Goal: Transaction & Acquisition: Purchase product/service

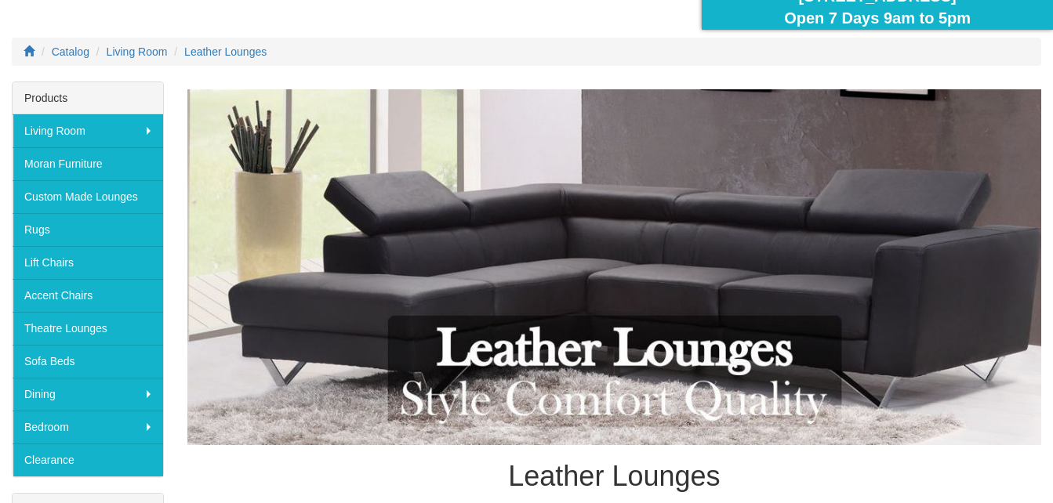
scroll to position [157, 0]
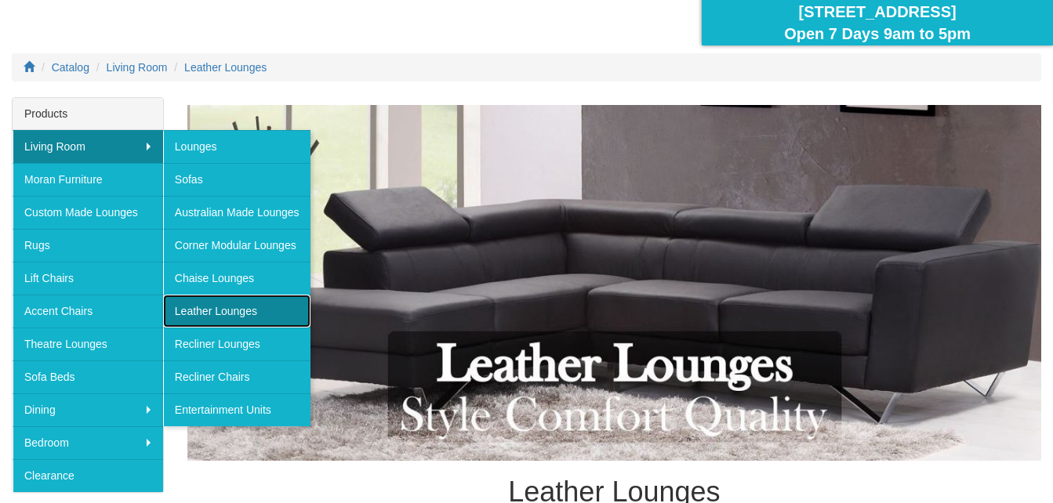
click at [235, 304] on link "Leather Lounges" at bounding box center [236, 311] width 147 height 33
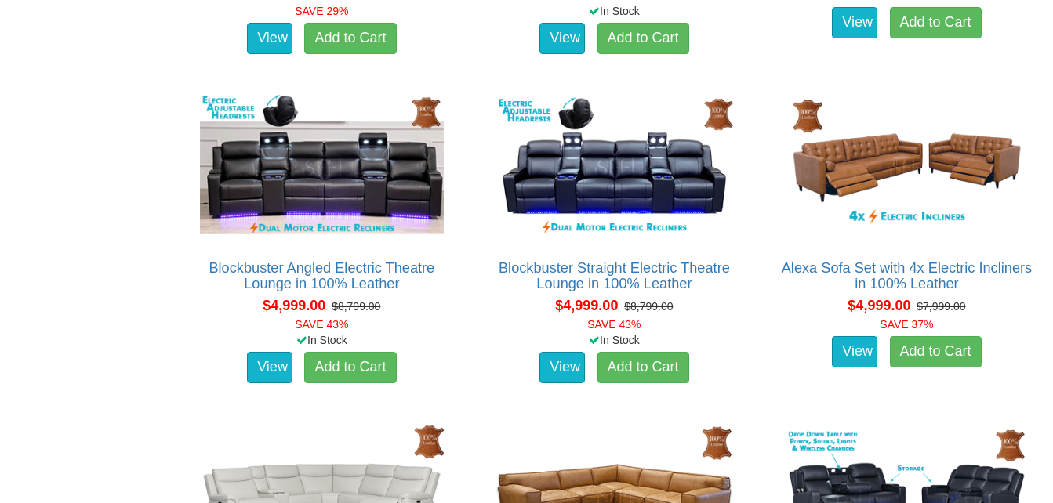
scroll to position [3841, 0]
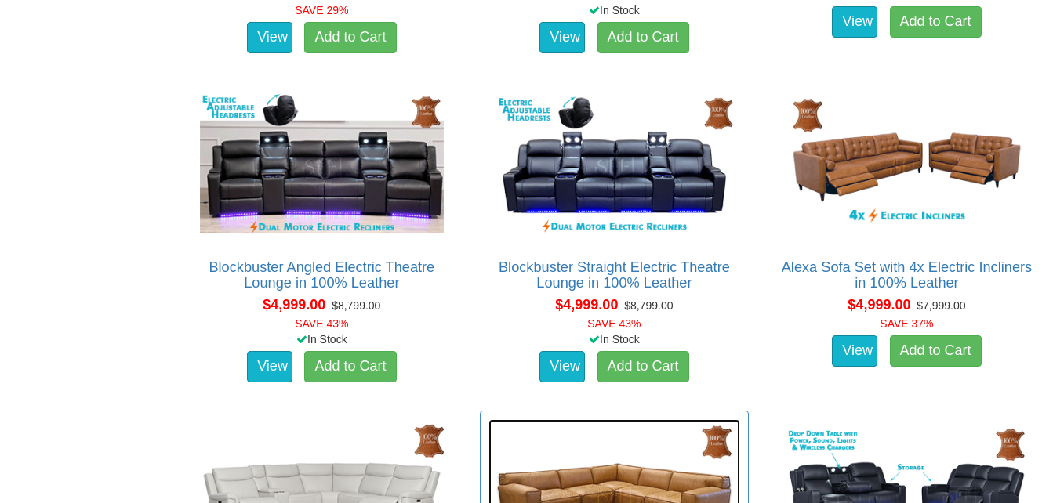
click at [740, 419] on img at bounding box center [614, 496] width 252 height 154
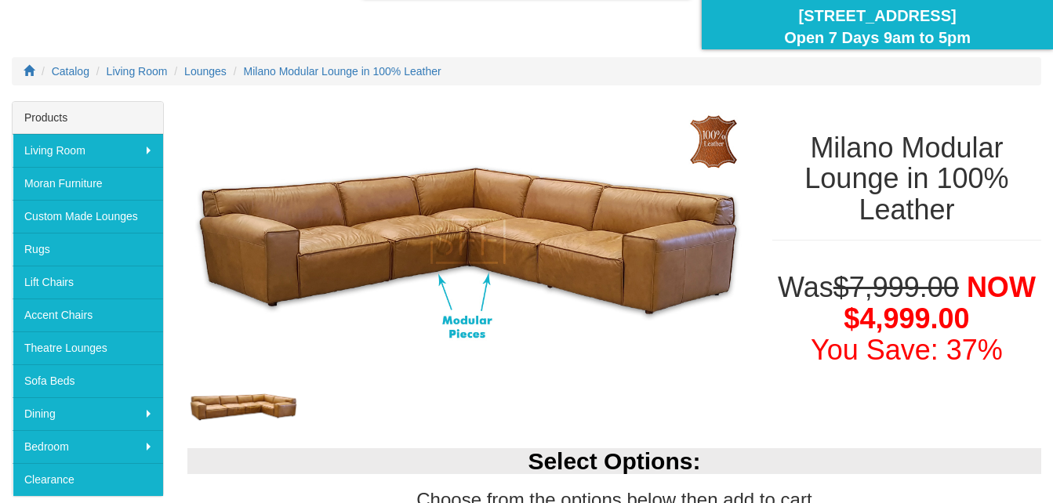
scroll to position [157, 0]
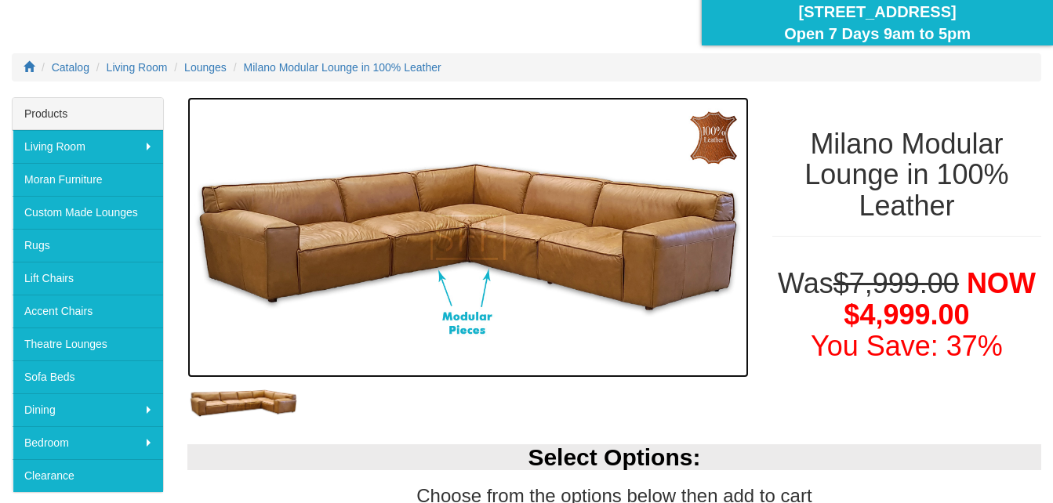
click at [345, 314] on img at bounding box center [467, 237] width 561 height 281
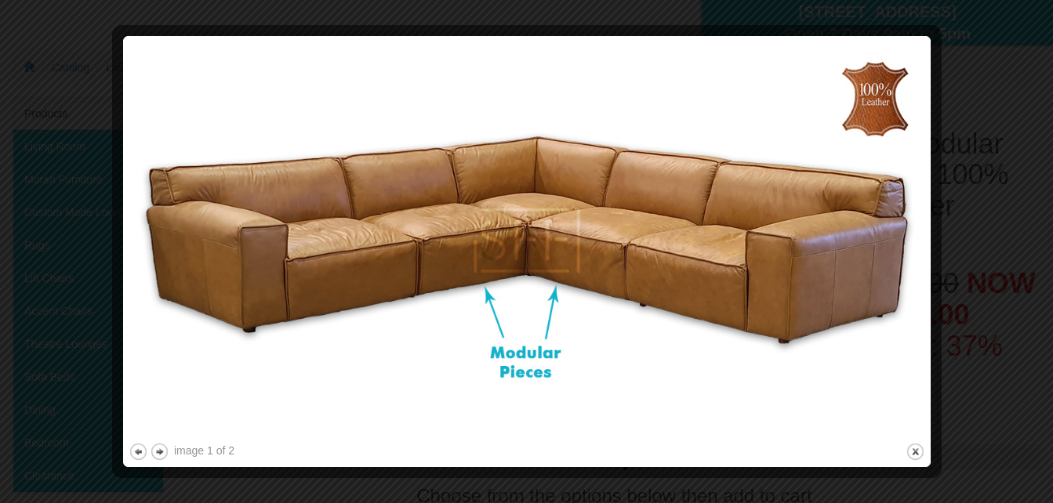
click at [406, 373] on img at bounding box center [527, 241] width 796 height 398
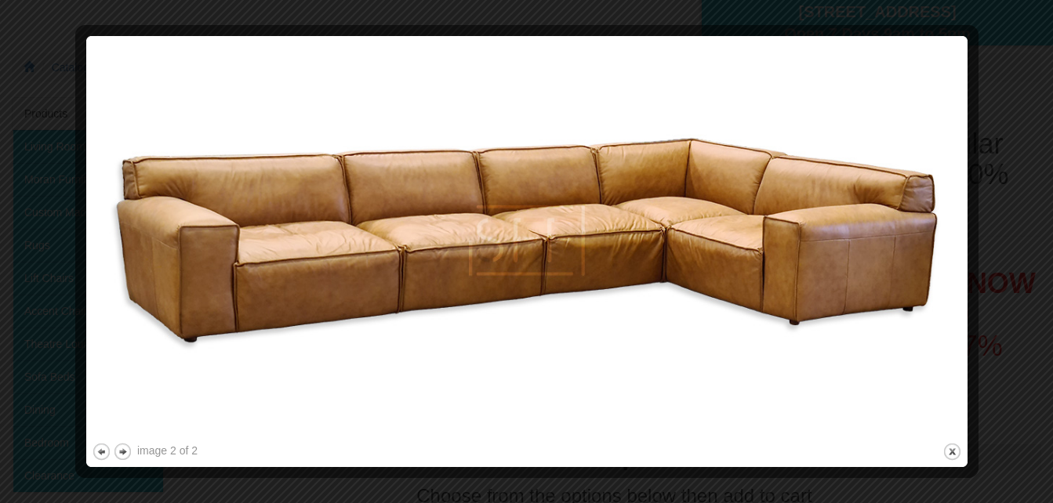
click at [406, 373] on img at bounding box center [527, 241] width 870 height 398
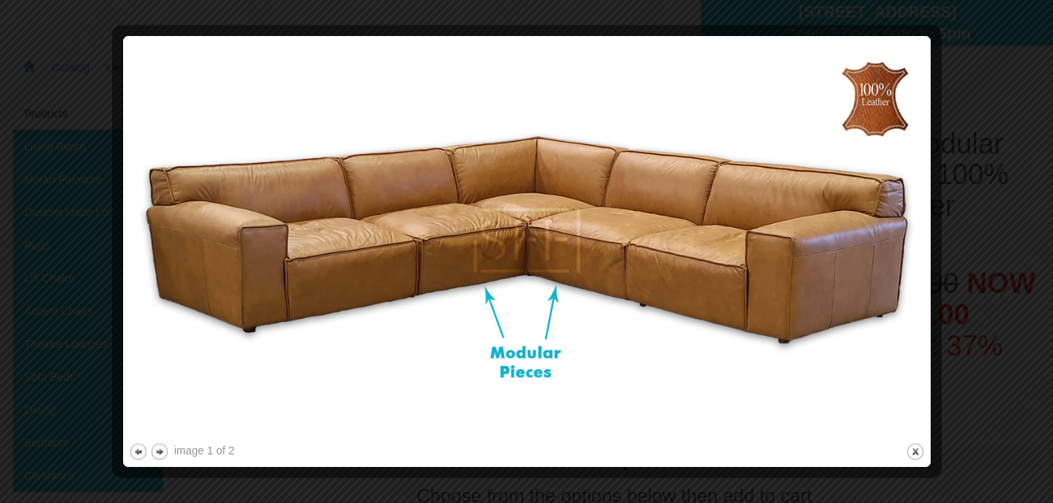
click at [406, 373] on img at bounding box center [527, 241] width 796 height 398
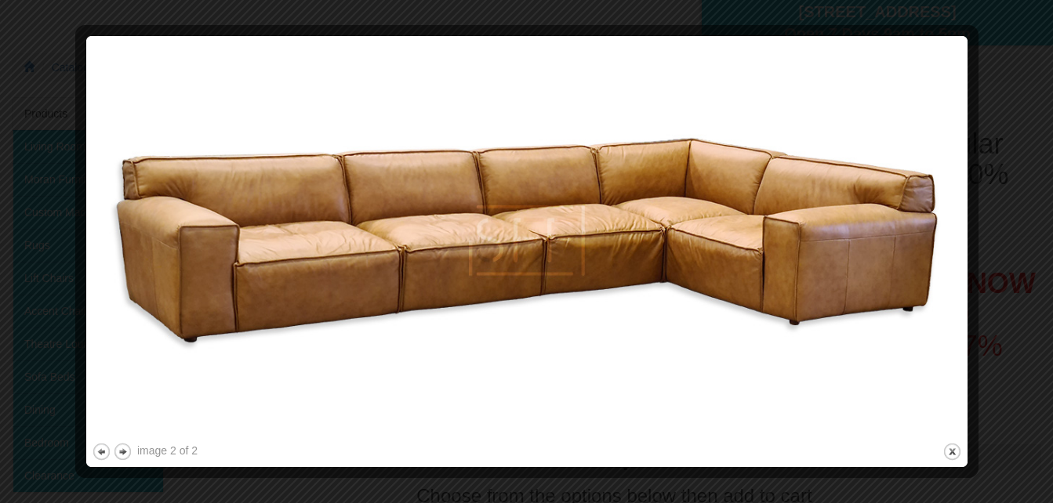
click at [406, 373] on img at bounding box center [527, 241] width 870 height 398
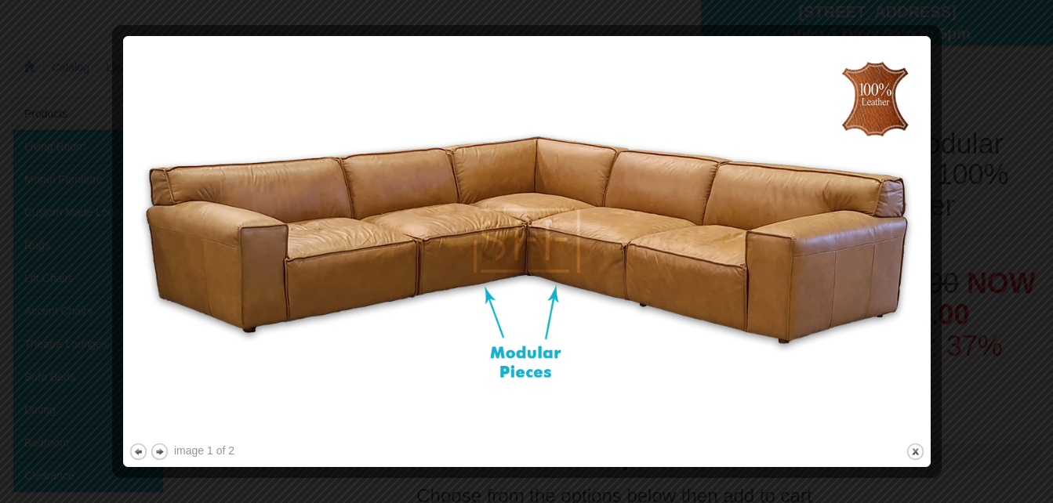
scroll to position [314, 0]
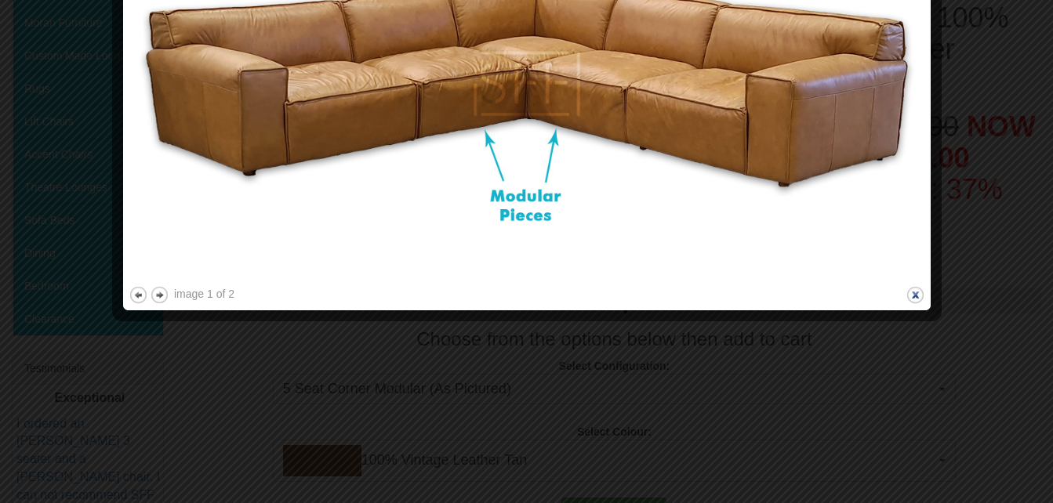
click at [915, 292] on button "close" at bounding box center [915, 295] width 20 height 20
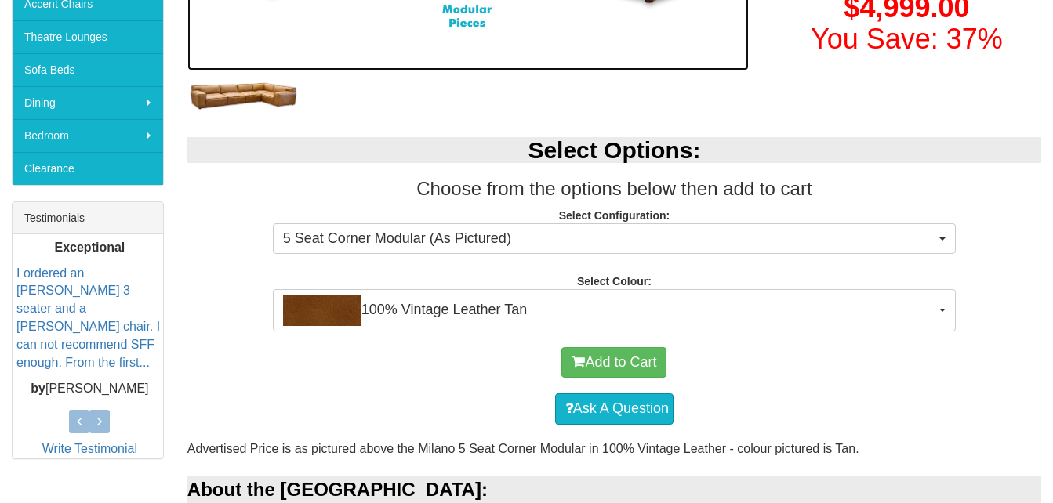
scroll to position [489, 0]
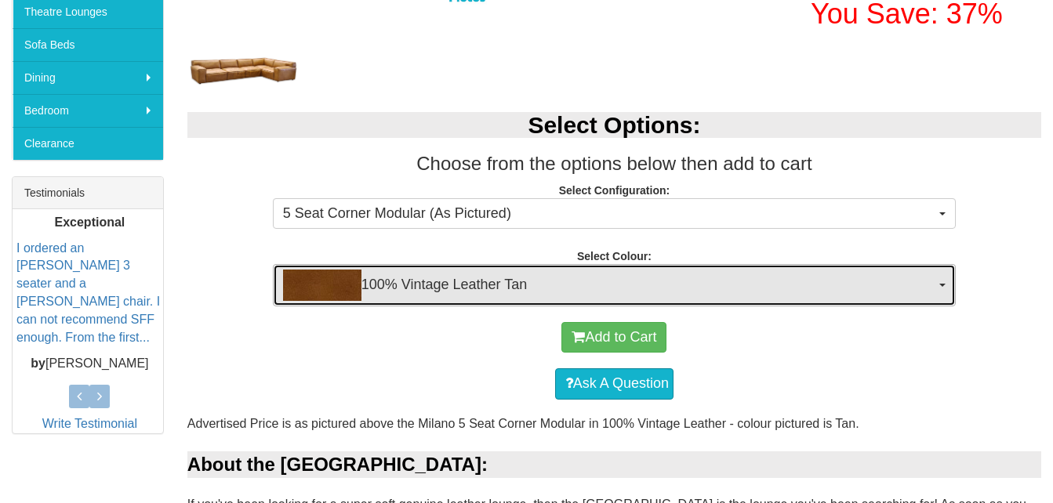
click at [937, 280] on button "100% Vintage Leather Tan" at bounding box center [614, 285] width 683 height 42
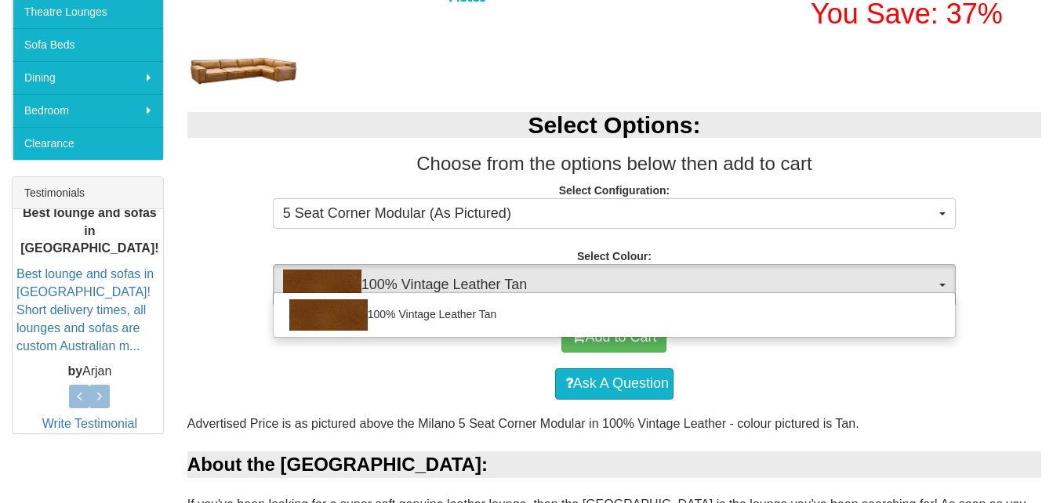
click at [881, 366] on div "Ask A Question" at bounding box center [614, 384] width 838 height 47
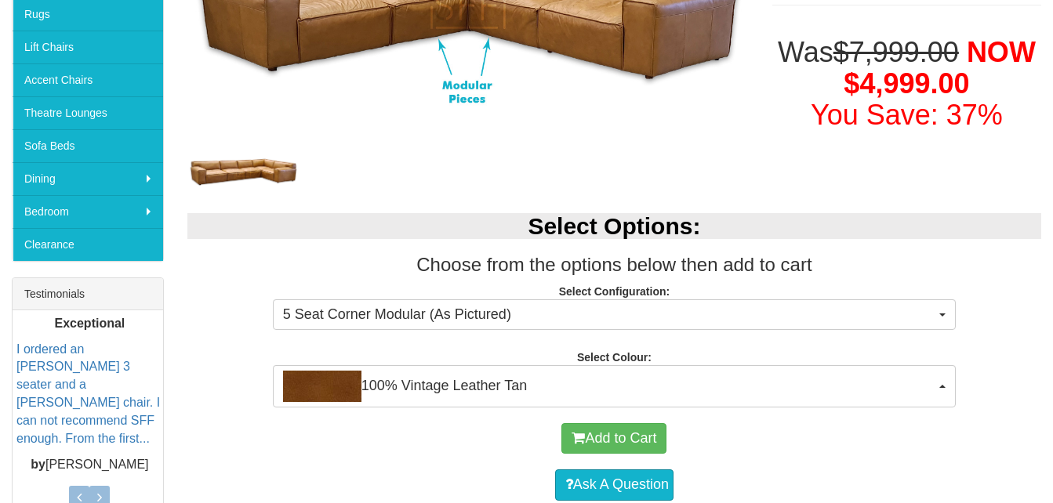
scroll to position [154, 0]
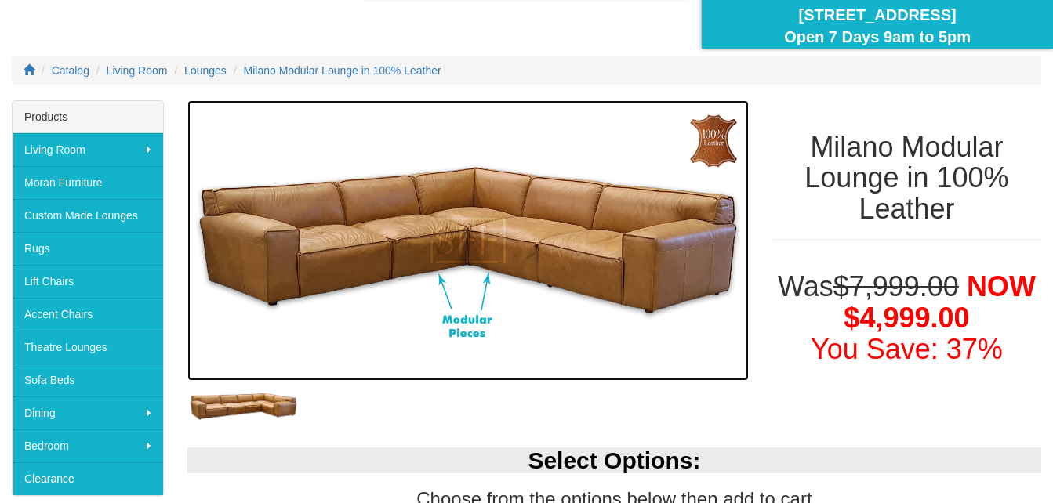
click at [472, 264] on img at bounding box center [467, 240] width 561 height 281
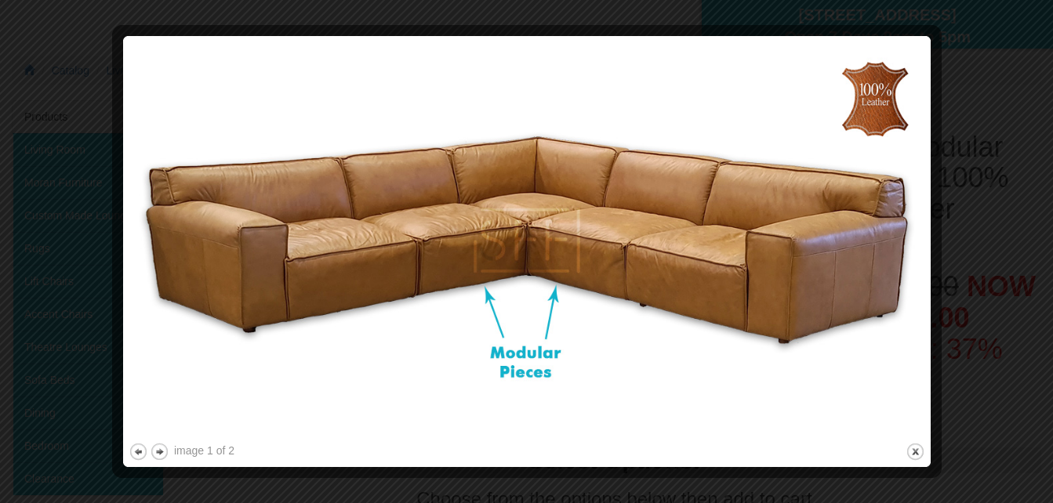
click at [472, 264] on img at bounding box center [527, 241] width 796 height 398
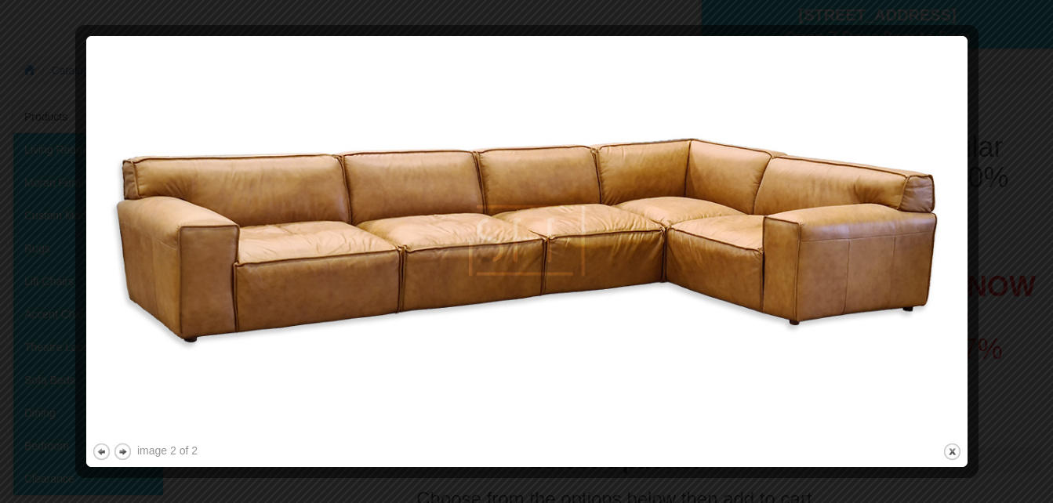
click at [472, 264] on img at bounding box center [527, 241] width 870 height 398
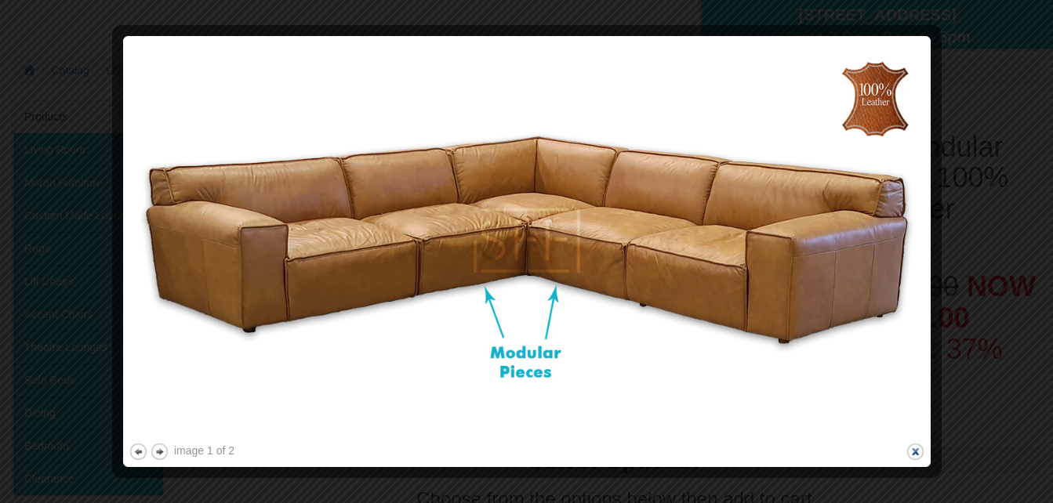
click at [918, 451] on button "close" at bounding box center [915, 452] width 20 height 20
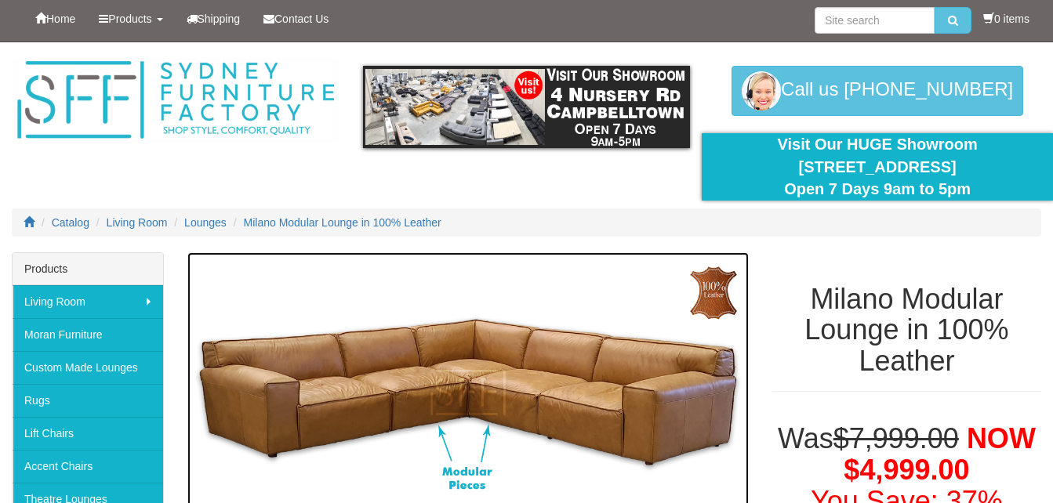
scroll to position [0, 0]
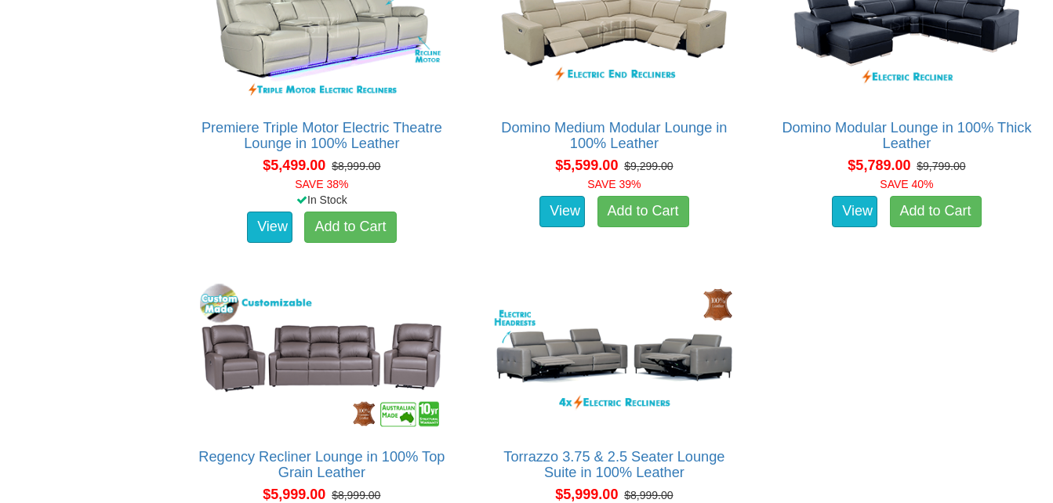
scroll to position [5403, 0]
